Goal: Transaction & Acquisition: Purchase product/service

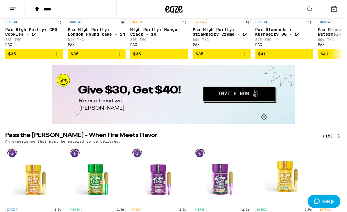
scroll to position [1000, 0]
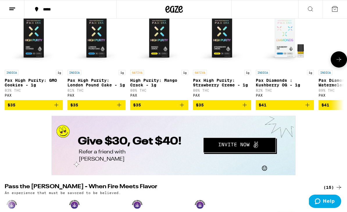
click at [246, 67] on img "Open page for Pax High Purity: Strawberry Creme - 1g from PAX" at bounding box center [222, 38] width 58 height 58
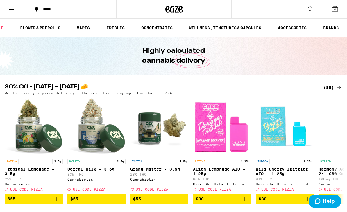
click at [116, 28] on link "EDIBLES" at bounding box center [115, 27] width 24 height 7
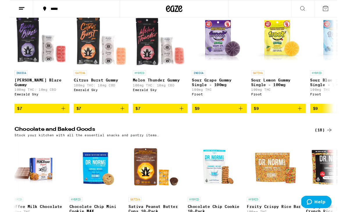
scroll to position [0, 183]
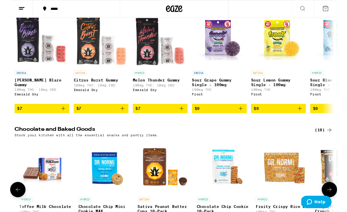
click at [155, 180] on img "Open page for Sativa Peanut Butter Cups 10-Pack from Emerald Sky" at bounding box center [164, 177] width 58 height 58
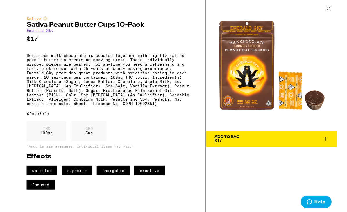
click at [338, 149] on button "Add To Bag $17" at bounding box center [277, 147] width 139 height 17
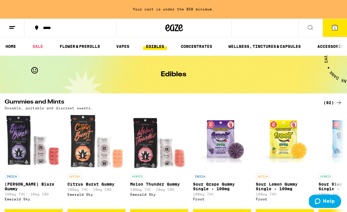
click at [125, 45] on link "VAPES" at bounding box center [122, 46] width 19 height 7
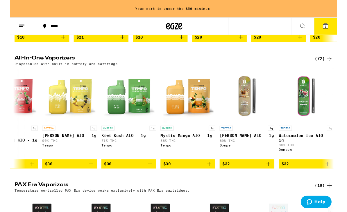
scroll to position [0, 1852]
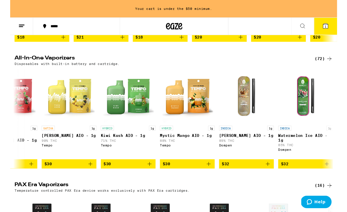
click at [128, 178] on span "$30" at bounding box center [125, 174] width 52 height 7
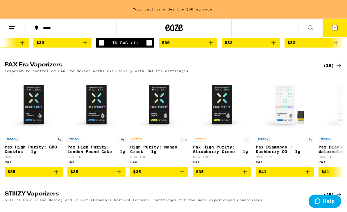
scroll to position [301, 0]
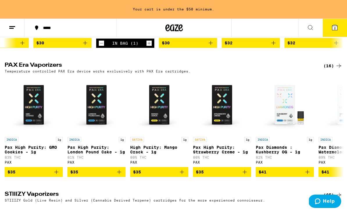
click at [340, 30] on button "2" at bounding box center [334, 28] width 24 height 18
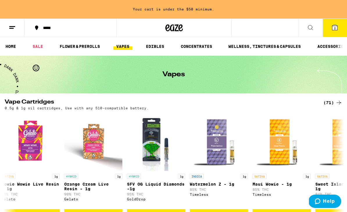
scroll to position [0, 1885]
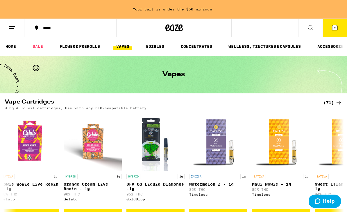
click at [309, 30] on icon at bounding box center [310, 27] width 7 height 7
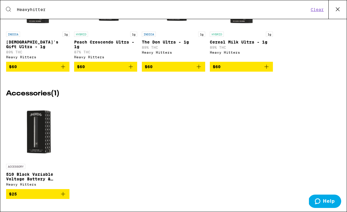
scroll to position [273, 0]
type input "Heavyhitter"
click at [42, 135] on img "Open page for 510 Black Variable Voltage Battery & Charger from Heavy Hitters" at bounding box center [38, 132] width 58 height 58
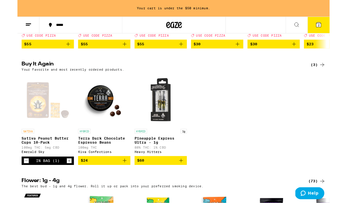
scroll to position [169, 0]
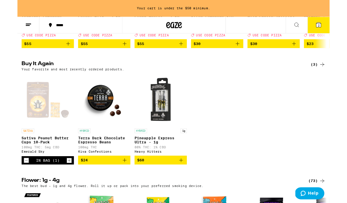
click at [185, 181] on icon "Add to bag" at bounding box center [181, 177] width 7 height 7
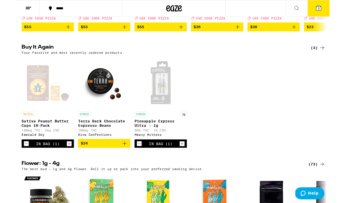
click at [135, 163] on icon "Decrement" at bounding box center [135, 159] width 5 height 7
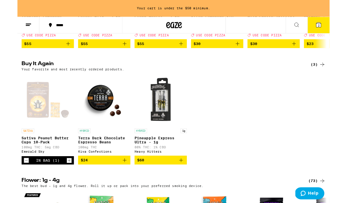
click at [154, 181] on span "$60" at bounding box center [159, 177] width 52 height 7
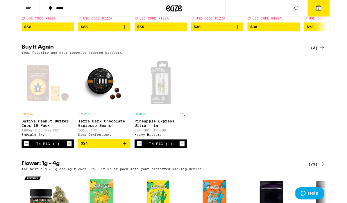
click at [137, 163] on icon "Decrement" at bounding box center [135, 159] width 5 height 7
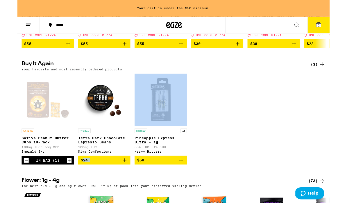
click at [164, 126] on img "Open page for Pineapple Express Ultra - 1g from Heavy Hitters" at bounding box center [159, 111] width 58 height 58
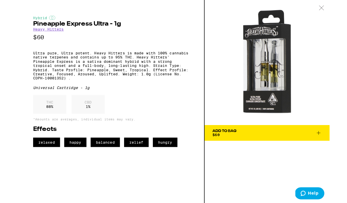
click at [286, 144] on span "Add To Bag $60" at bounding box center [277, 147] width 121 height 8
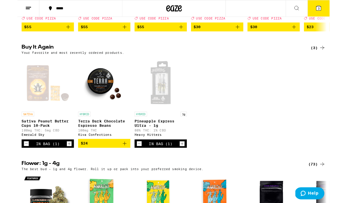
click at [136, 163] on icon "Decrement" at bounding box center [135, 159] width 5 height 7
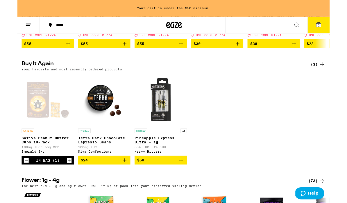
click at [37, 180] on div "In Bag (1)" at bounding box center [34, 178] width 26 height 5
click at [57, 181] on icon "Increment" at bounding box center [57, 177] width 5 height 7
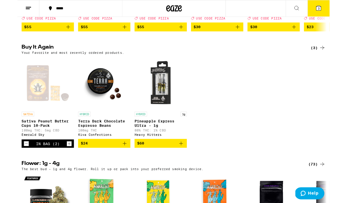
click at [119, 163] on icon "Add to bag" at bounding box center [119, 159] width 7 height 7
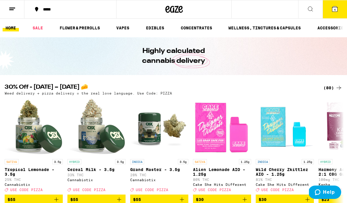
click at [126, 26] on link "VAPES" at bounding box center [122, 27] width 19 height 7
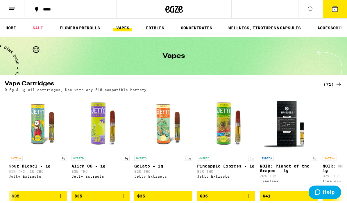
scroll to position [0, 2882]
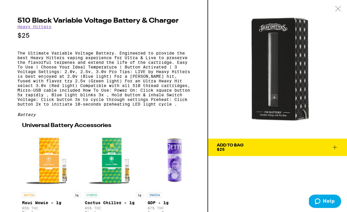
click at [338, 8] on icon at bounding box center [338, 8] width 6 height 5
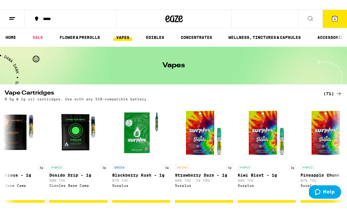
scroll to position [0, 269]
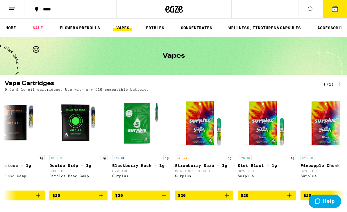
click at [337, 13] on button "4" at bounding box center [334, 9] width 24 height 18
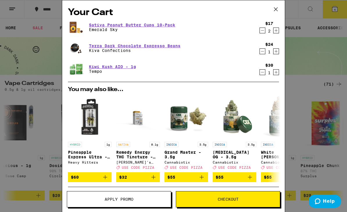
click at [228, 199] on span "Checkout" at bounding box center [227, 199] width 21 height 4
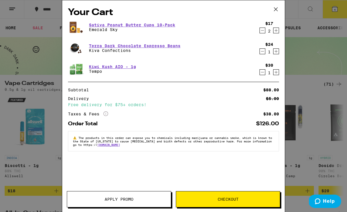
scroll to position [16, 0]
click at [262, 48] on icon "Decrement" at bounding box center [262, 51] width 5 height 7
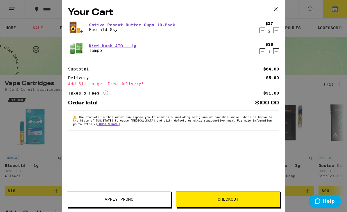
click at [215, 199] on span "Checkout" at bounding box center [228, 199] width 104 height 4
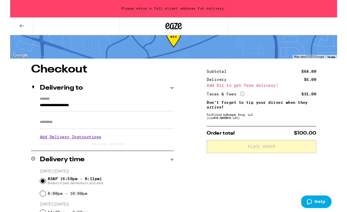
scroll to position [21, 0]
click at [171, 97] on div "Delivering to" at bounding box center [98, 93] width 152 height 19
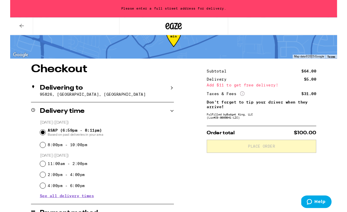
scroll to position [21, 0]
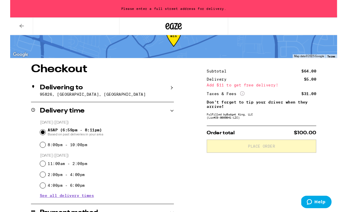
click at [145, 103] on div "Delivering to 95826, Sacramento, CA" at bounding box center [98, 96] width 152 height 24
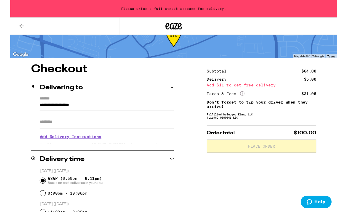
click at [52, 103] on label "*******" at bounding box center [102, 105] width 142 height 6
click at [52, 108] on input "**********" at bounding box center [102, 113] width 142 height 10
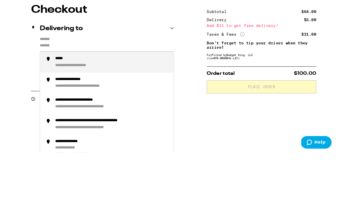
type input "**********"
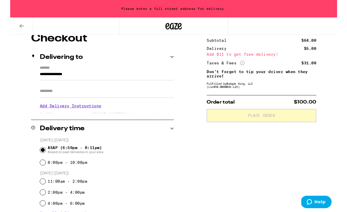
scroll to position [54, 0]
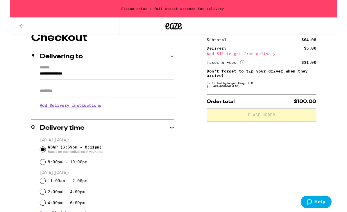
click at [94, 79] on input "**********" at bounding box center [102, 80] width 142 height 10
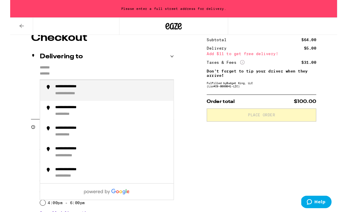
type input "**********"
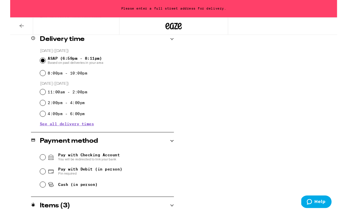
scroll to position [149, 0]
click at [36, 199] on input "Cash (in person)" at bounding box center [35, 196] width 6 height 6
radio input "true"
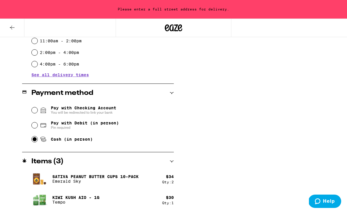
scroll to position [205, 0]
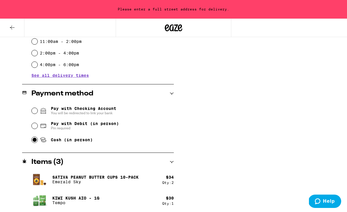
click at [207, 83] on div "**********" at bounding box center [173, 49] width 347 height 330
click at [210, 76] on div "Subtotal $64.00 Delivery $5.00 Add $11 to get free delivery! Taxes & Fees More …" at bounding box center [266, 49] width 116 height 330
click at [166, 12] on div "Please enter a full street address for delivery." at bounding box center [173, 9] width 347 height 19
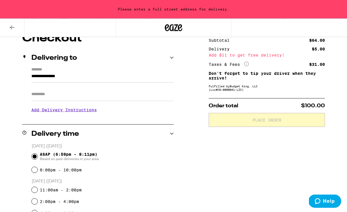
scroll to position [0, 0]
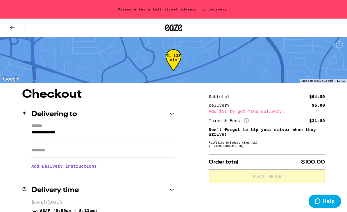
click at [95, 136] on input "**********" at bounding box center [102, 134] width 142 height 10
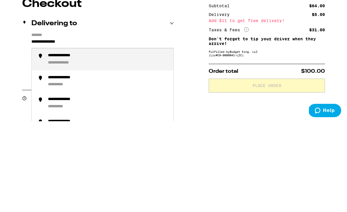
click at [74, 151] on div "**********" at bounding box center [66, 154] width 37 height 6
type input "**********"
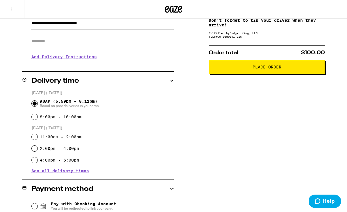
click at [266, 69] on span "Place Order" at bounding box center [266, 67] width 29 height 4
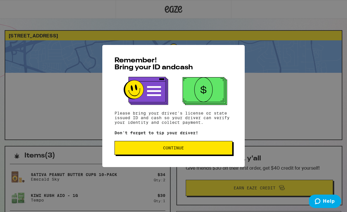
click at [179, 149] on span "Continue" at bounding box center [173, 148] width 21 height 4
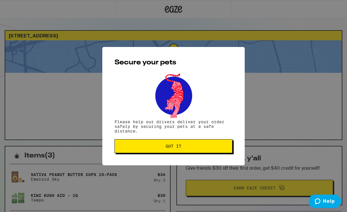
click at [181, 147] on span "Got it" at bounding box center [173, 146] width 16 height 4
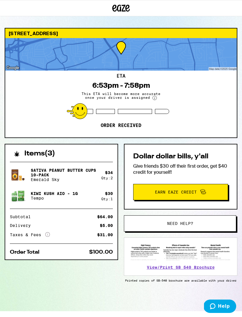
click at [183, 202] on div "Items ( 3 ) Sativa Peanut Butter Cups 10-Pack Emerald Sky $ 34 Qty: 2 Kiwi Kush…" at bounding box center [121, 227] width 233 height 167
click at [190, 57] on div at bounding box center [121, 54] width 232 height 33
